Goal: Task Accomplishment & Management: Use online tool/utility

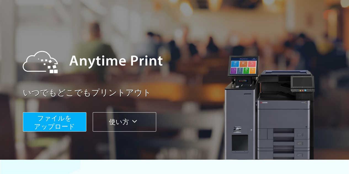
scroll to position [28, 0]
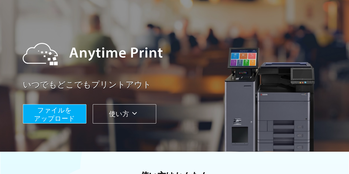
click at [58, 117] on span "ファイルを ​​アップロード" at bounding box center [54, 115] width 41 height 16
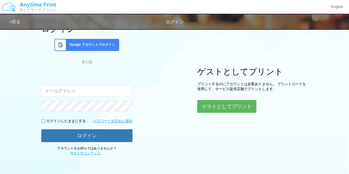
scroll to position [29, 0]
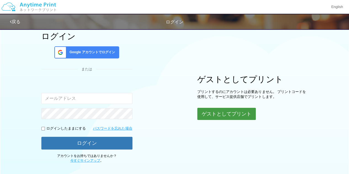
click at [230, 108] on button "ゲストとしてプリント" at bounding box center [226, 114] width 59 height 12
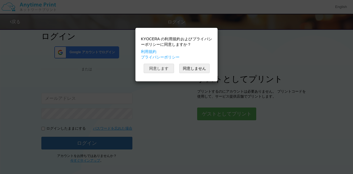
click at [162, 67] on button "同意します" at bounding box center [159, 68] width 30 height 9
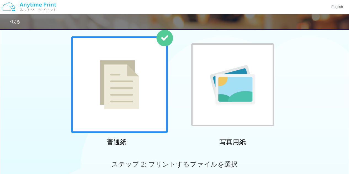
click at [140, 82] on div at bounding box center [119, 84] width 97 height 97
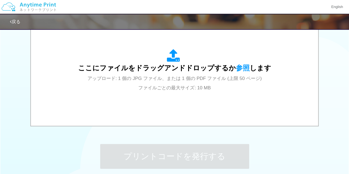
scroll to position [195, 0]
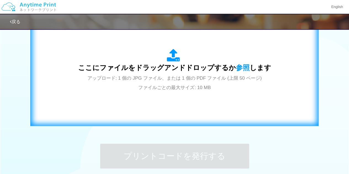
click at [166, 86] on span "アップロード: 1 個の JPG ファイル、または 1 個の PDF ファイル (上限 50 ページ) ファイルごとの最大サイズ: 10 MB" at bounding box center [174, 83] width 174 height 15
click at [184, 81] on span "アップロード: 1 個の JPG ファイル、または 1 個の PDF ファイル (上限 50 ページ) ファイルごとの最大サイズ: 10 MB" at bounding box center [174, 83] width 174 height 15
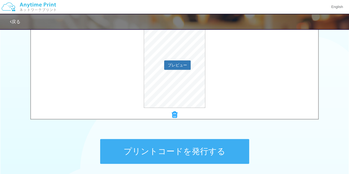
scroll to position [222, 0]
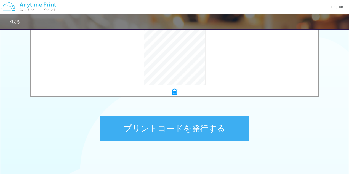
click at [168, 123] on button "プリントコードを発行する" at bounding box center [174, 128] width 149 height 25
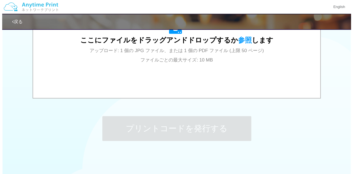
scroll to position [0, 0]
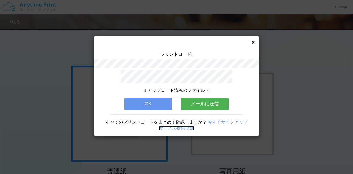
click at [172, 126] on link "サービス提供店舗" at bounding box center [176, 128] width 35 height 5
